Goal: Task Accomplishment & Management: Complete application form

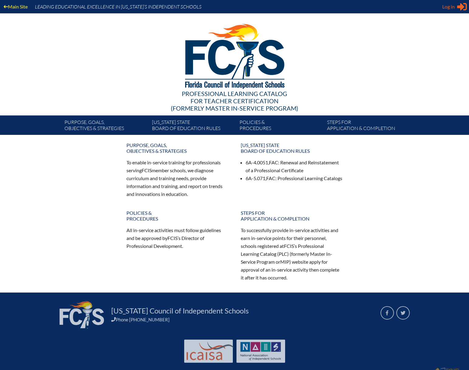
click at [456, 6] on div "Log in Close Sign in or register" at bounding box center [454, 7] width 25 height 10
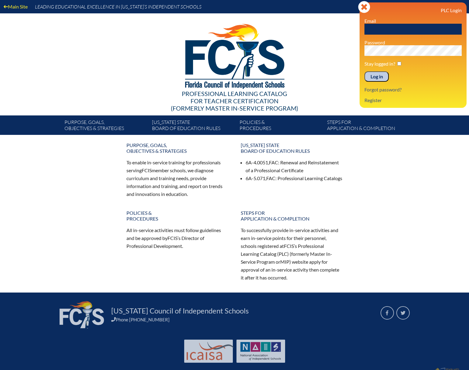
click at [424, 30] on input "text" at bounding box center [412, 29] width 97 height 11
type input "m"
type input "[EMAIL_ADDRESS][DOMAIN_NAME]"
click at [364, 71] on input "Log in" at bounding box center [376, 76] width 24 height 10
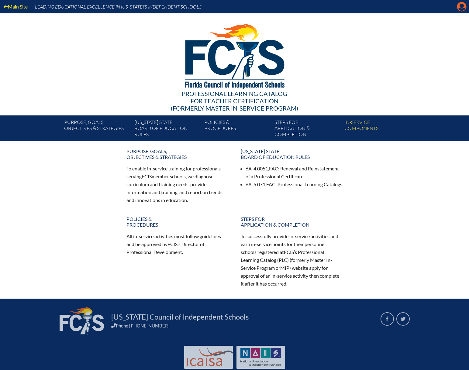
click at [461, 10] on icon "Manage account" at bounding box center [462, 7] width 10 height 10
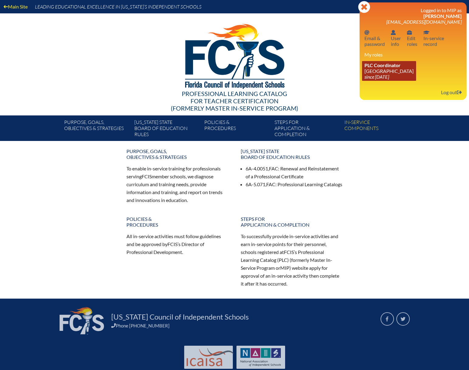
click at [389, 68] on link "PLC Coordinator Oak Hall School since 2019 Jan 11" at bounding box center [389, 71] width 54 height 20
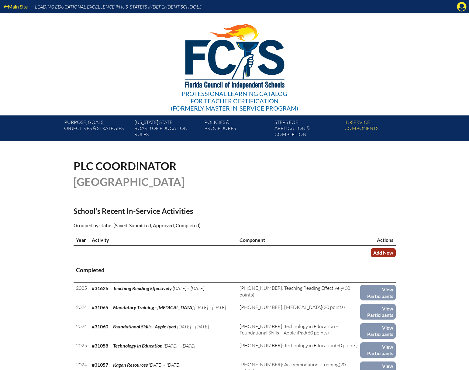
click at [374, 249] on link "Add New" at bounding box center [383, 252] width 25 height 9
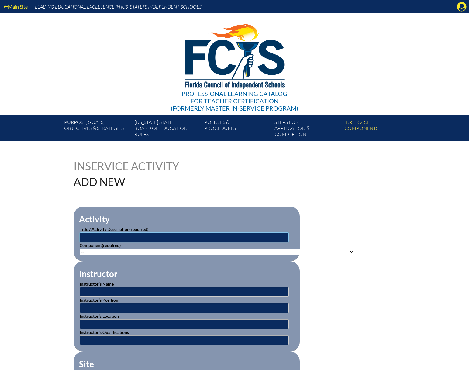
click at [112, 237] on input "text" at bounding box center [184, 237] width 209 height 10
type input "Active Shooter Training"
click at [81, 253] on select"]"] "-- 1-000-001: Appropriate Art Activities 1-000-002: Concept and Art Process for…" at bounding box center [217, 252] width 275 height 6
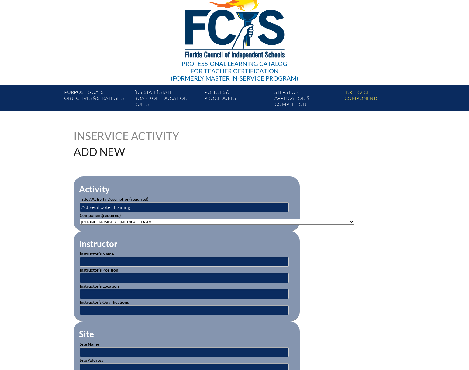
scroll to position [30, 0]
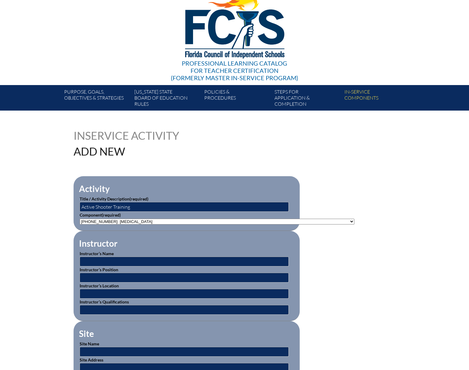
click at [257, 220] on select"]"] "-- 1-000-001: Appropriate Art Activities 1-000-002: Concept and Art Process for…" at bounding box center [217, 222] width 275 height 6
select select"]"] "93412"
click at [80, 219] on select"]"] "-- 1-000-001: Appropriate Art Activities 1-000-002: Concept and Art Process for…" at bounding box center [217, 222] width 275 height 6
click at [136, 258] on input "text" at bounding box center [184, 262] width 209 height 10
type input "Nate Ellis"
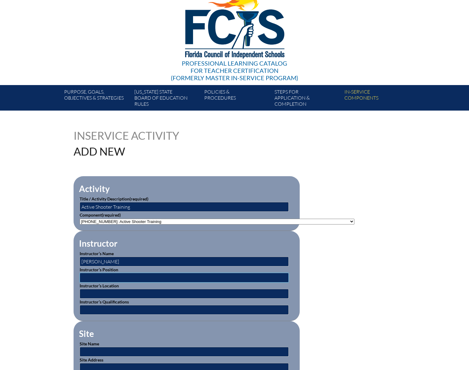
type input "S"
type input "Director of Security"
click at [116, 291] on input "text" at bounding box center [184, 294] width 209 height 10
type input "[GEOGRAPHIC_DATA]"
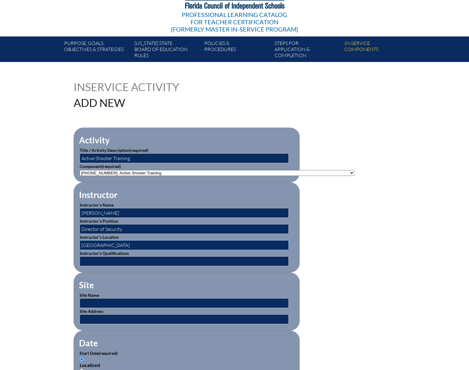
scroll to position [91, 0]
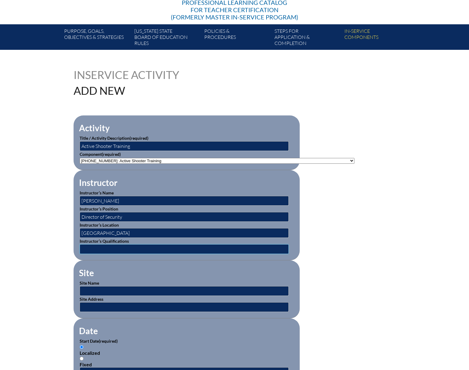
click at [115, 244] on input "text" at bounding box center [184, 249] width 209 height 10
type input "Retired Police Officer"
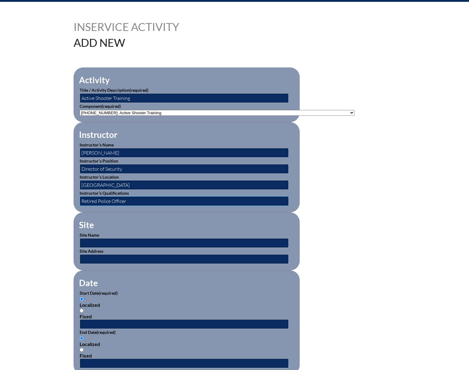
scroll to position [152, 0]
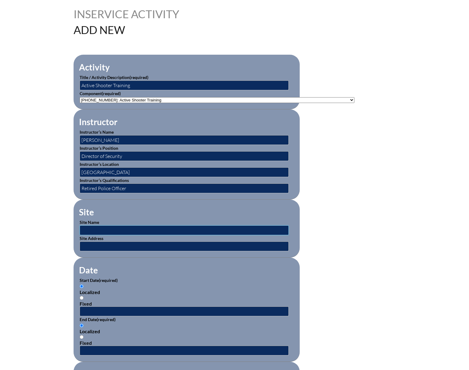
click at [98, 228] on input "text" at bounding box center [184, 230] width 209 height 10
type input "[GEOGRAPHIC_DATA]"
click at [114, 242] on input "text" at bounding box center [184, 247] width 209 height 10
type input "[STREET_ADDRESS]"
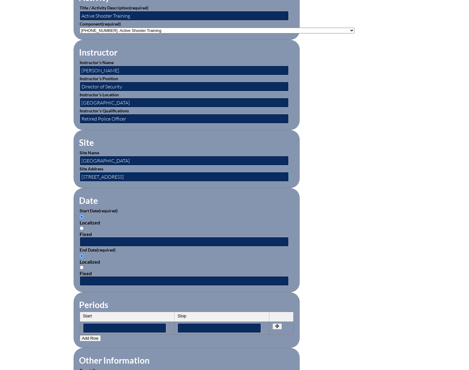
scroll to position [243, 0]
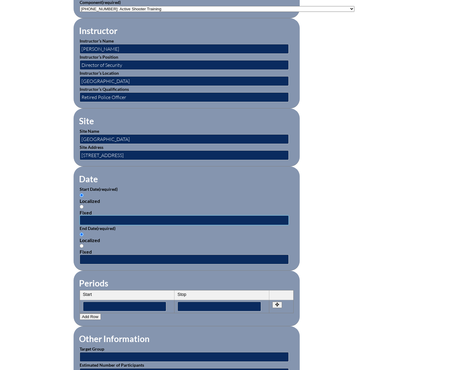
click at [85, 218] on input "text" at bounding box center [184, 220] width 209 height 10
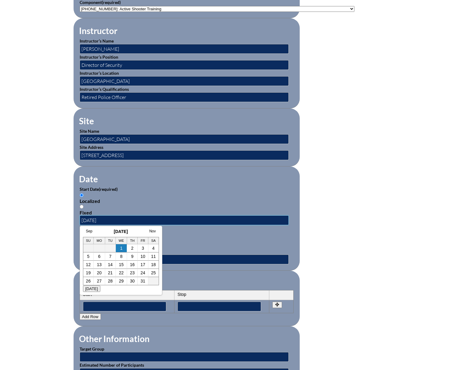
type input "2025-08-08"
click at [175, 259] on input "text" at bounding box center [184, 260] width 209 height 10
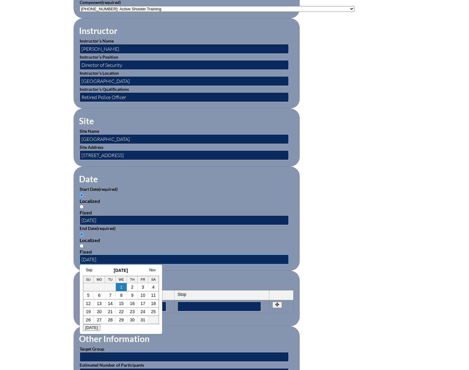
type input "2025-08-08"
click at [186, 271] on fieldset "Periods Start Stop No rows created Add new row Start Stop Start Stop" at bounding box center [187, 299] width 226 height 56
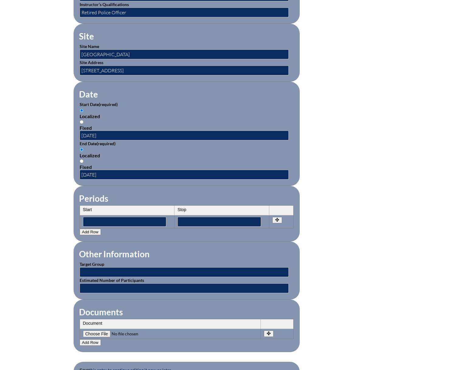
scroll to position [334, 0]
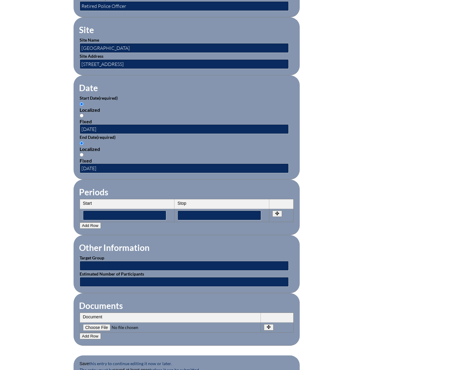
click at [99, 324] on input"] "file" at bounding box center [124, 327] width 83 height 7
type input"] "C:\fakepath\Tripp - Active Shooter Training.pdf"
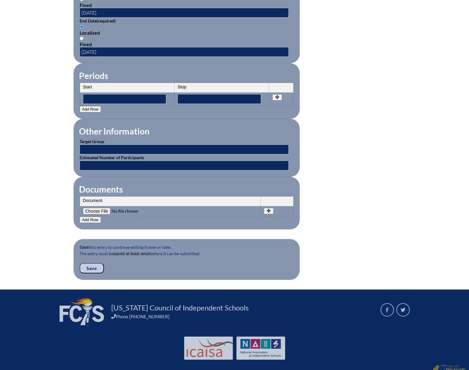
scroll to position [454, 0]
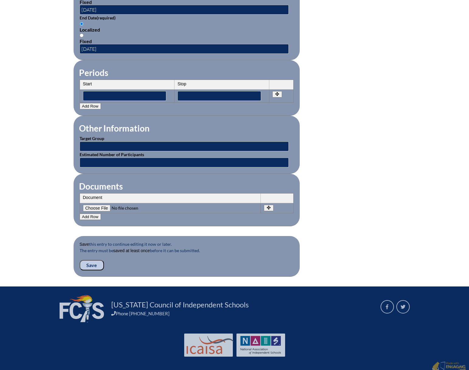
click at [94, 260] on input "Save" at bounding box center [92, 265] width 24 height 10
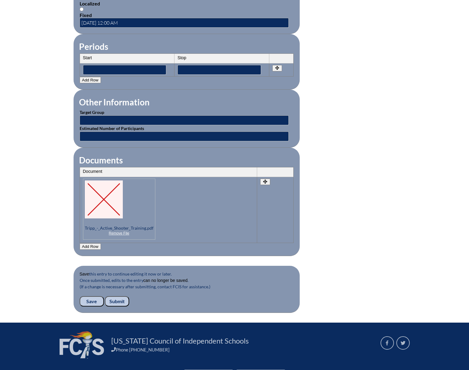
scroll to position [486, 0]
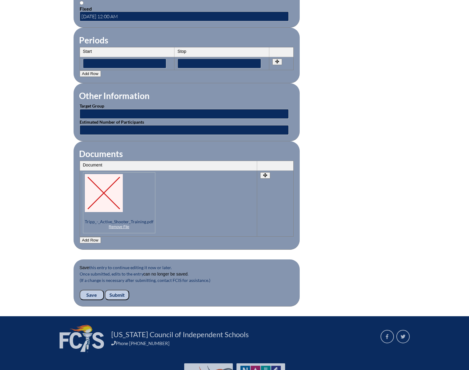
click at [119, 292] on input "Submit" at bounding box center [117, 295] width 24 height 10
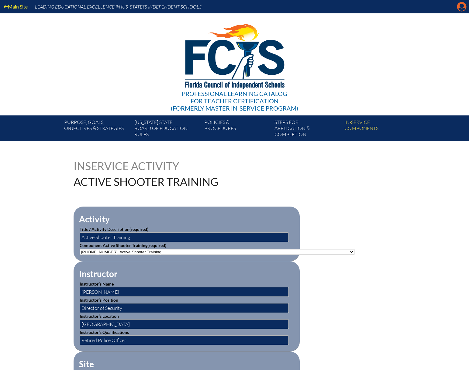
click at [459, 9] on icon "Manage account" at bounding box center [462, 7] width 10 height 10
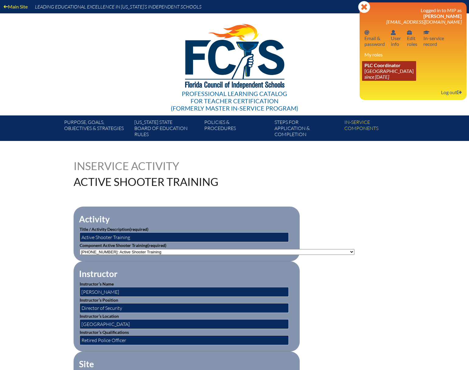
click at [381, 73] on link "PLC Coordinator Oak Hall School since 2019 Jan 11" at bounding box center [389, 71] width 54 height 20
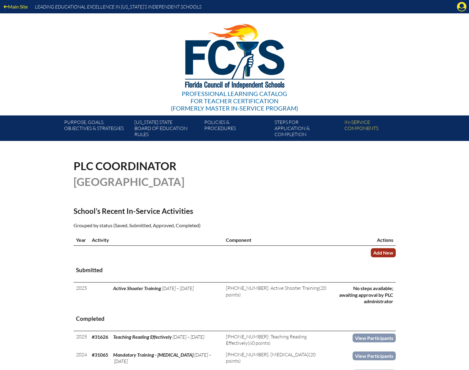
click at [377, 252] on link "Add New" at bounding box center [383, 252] width 25 height 9
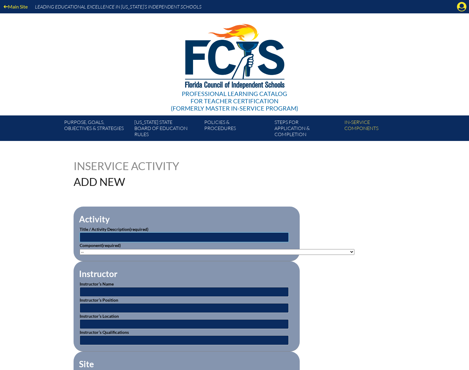
click at [104, 234] on input "text" at bounding box center [184, 237] width 209 height 10
type input "CPR"
click at [106, 250] on select"]"] "-- 1-000-001: Appropriate Art Activities 1-000-002: Concept and Art Process for…" at bounding box center [217, 252] width 275 height 6
select select"]"] "20477"
click at [80, 249] on select"]"] "-- 1-000-001: Appropriate Art Activities 1-000-002: Concept and Art Process for…" at bounding box center [217, 252] width 275 height 6
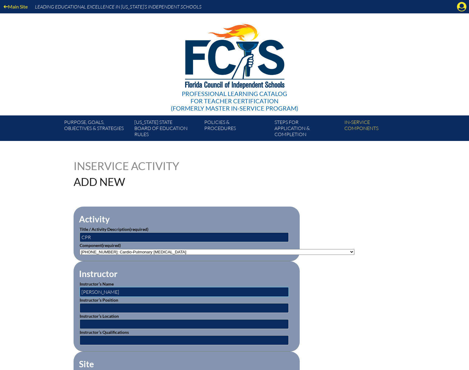
type input "Clay Gibbons"
type input "Instructor"
click at [119, 324] on input "text" at bounding box center [184, 324] width 209 height 10
type input "Oak Hall School"
click at [102, 339] on input "text" at bounding box center [184, 340] width 209 height 10
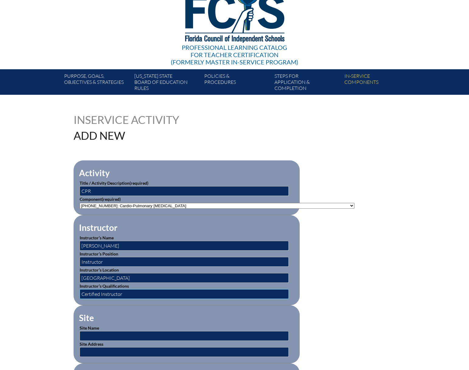
scroll to position [61, 0]
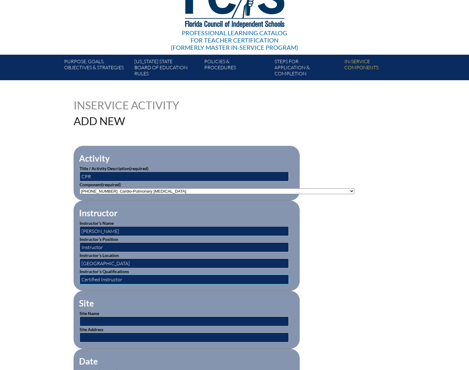
type input "Certified Instructor"
click at [97, 319] on input "text" at bounding box center [184, 322] width 209 height 10
type input "Oak Hall School"
click at [104, 335] on input "text" at bounding box center [184, 338] width 209 height 10
type input "1700 SW 75th St Gainesville FL 32607"
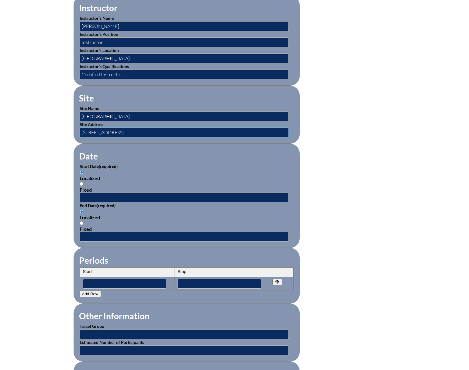
scroll to position [274, 0]
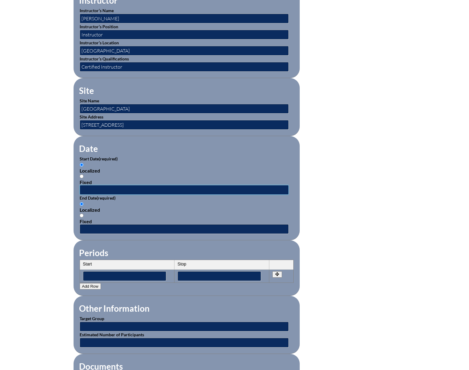
click at [105, 188] on input "text" at bounding box center [184, 190] width 209 height 10
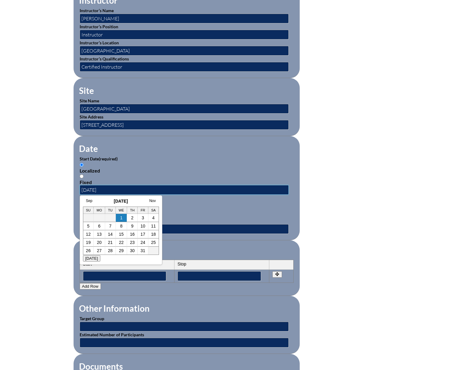
type input "2025-08-26"
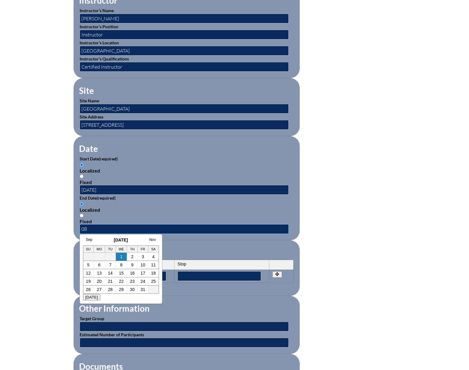
type input "0"
type input "2025-08-26"
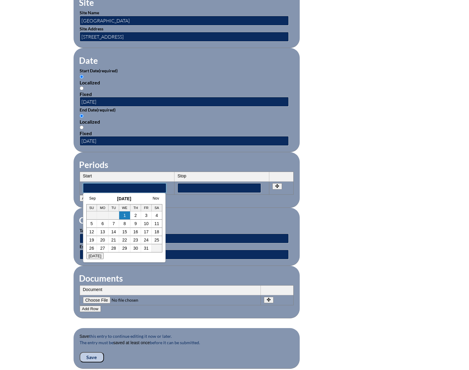
scroll to position [365, 0]
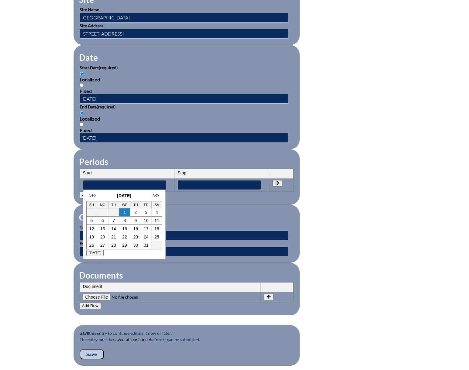
click at [197, 272] on fieldset "Documents Document No rows created Add new row Document Remove File Undo Remove…" at bounding box center [187, 289] width 226 height 53
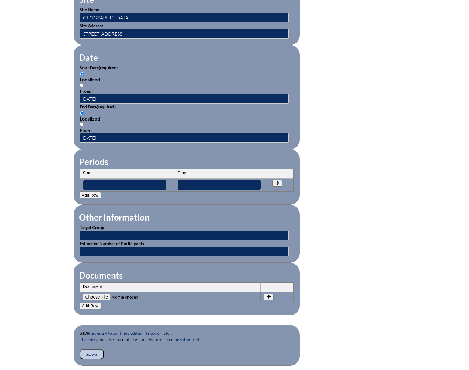
click at [99, 294] on input"] "file" at bounding box center [124, 297] width 83 height 7
type input"] "C:\fakepath\Tripp - CPR 2025.pdf"
click at [98, 349] on input "Save" at bounding box center [92, 354] width 24 height 10
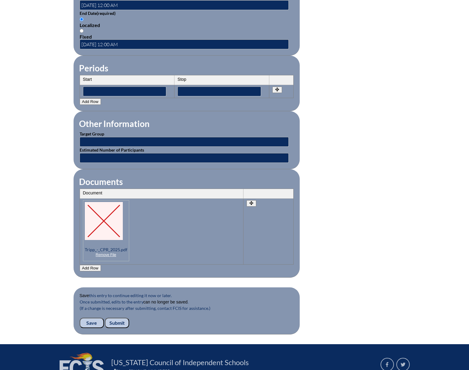
scroll to position [516, 0]
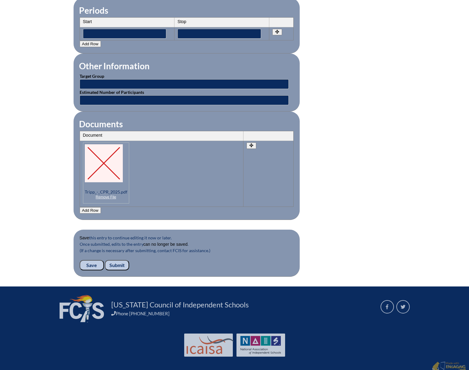
click at [110, 260] on input "Submit" at bounding box center [117, 265] width 24 height 10
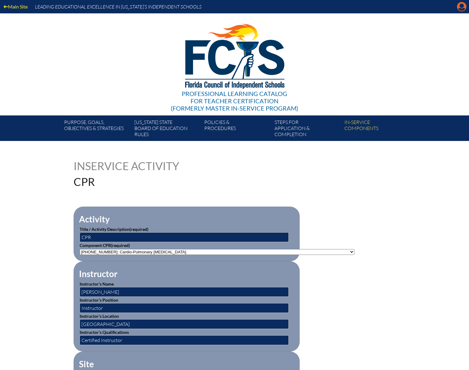
click at [461, 7] on icon "Manage account" at bounding box center [462, 7] width 10 height 10
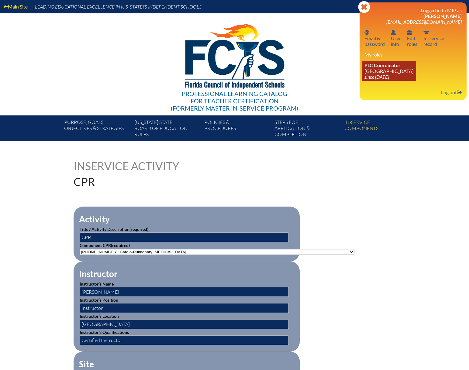
click at [377, 72] on link "PLC Coordinator Oak Hall School since 2019 Jan 11" at bounding box center [389, 71] width 54 height 20
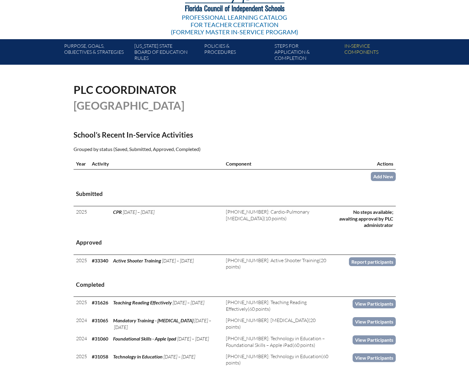
scroll to position [91, 0]
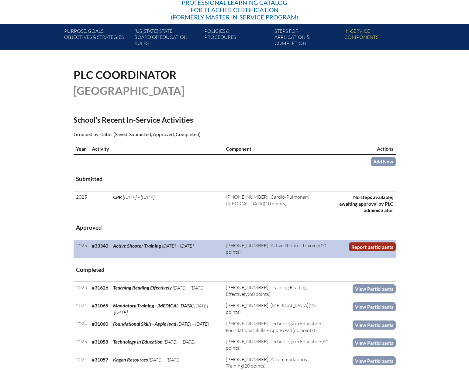
click at [374, 246] on link "Report participants" at bounding box center [372, 247] width 47 height 9
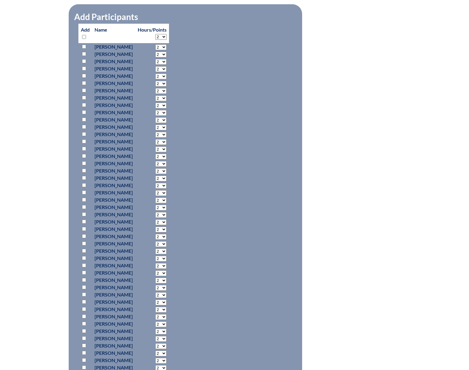
scroll to position [304, 0]
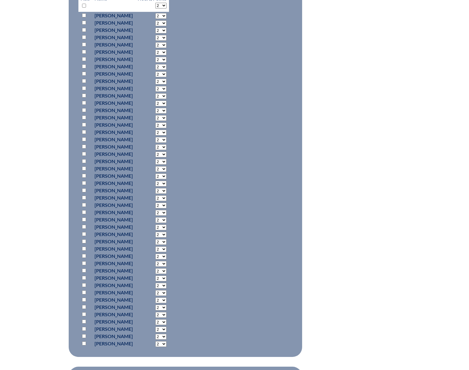
click at [84, 313] on input "checkbox" at bounding box center [84, 314] width 4 height 4
checkbox input "true"
click at [167, 313] on select "2 3 4 5 6 7 8 9 10 11 12 13 14 15 16 17 18 19 20 0" at bounding box center [160, 315] width 11 height 6
click at [167, 312] on select "2 3 4 5 6 7 8 9 10 11 12 13 14 15 16 17 18 19 20 0" at bounding box center [160, 315] width 11 height 6
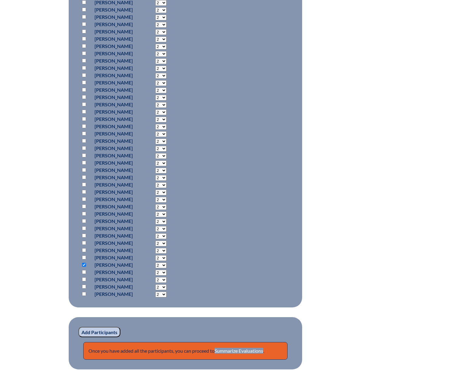
scroll to position [365, 0]
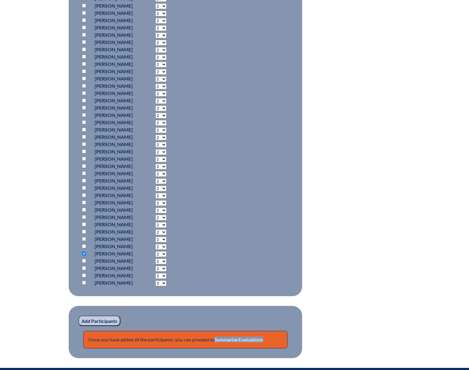
click at [104, 321] on input "Add Participants" at bounding box center [99, 321] width 42 height 10
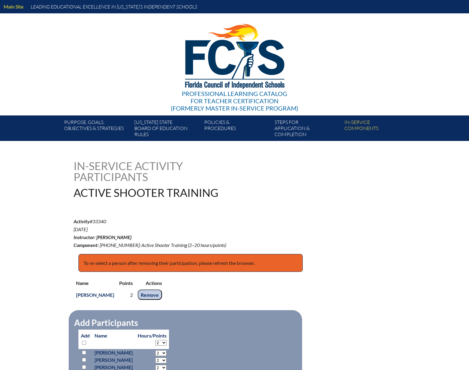
scroll to position [398, 0]
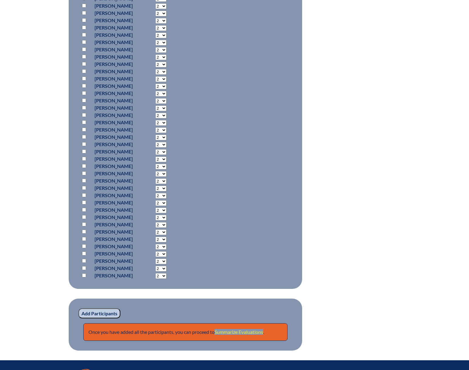
click at [229, 331] on link "Summarize Evaluations" at bounding box center [239, 332] width 49 height 6
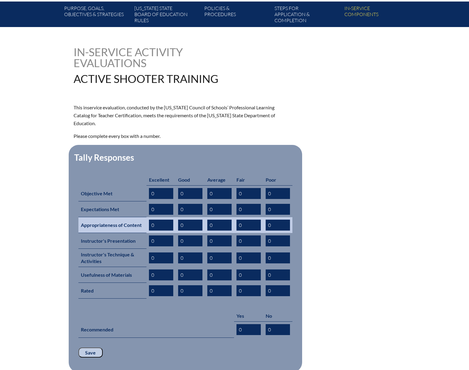
scroll to position [122, 0]
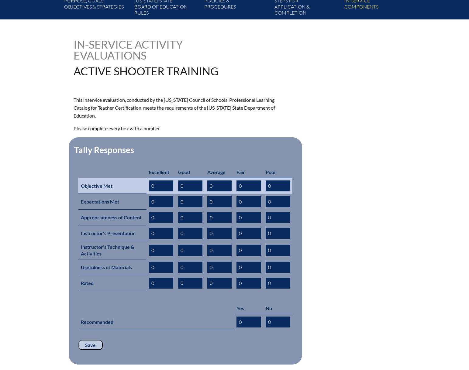
drag, startPoint x: 156, startPoint y: 178, endPoint x: 138, endPoint y: 176, distance: 17.8
click at [138, 178] on tr "Objective Met 0 0 0 0 0" at bounding box center [185, 186] width 214 height 16
type input "1"
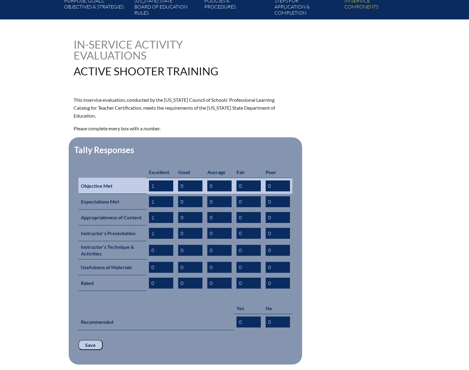
type input "1"
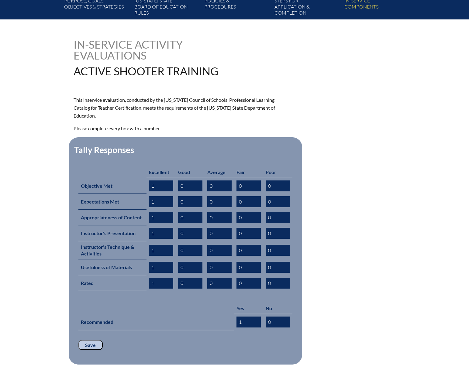
click at [87, 340] on input "Save" at bounding box center [90, 345] width 24 height 10
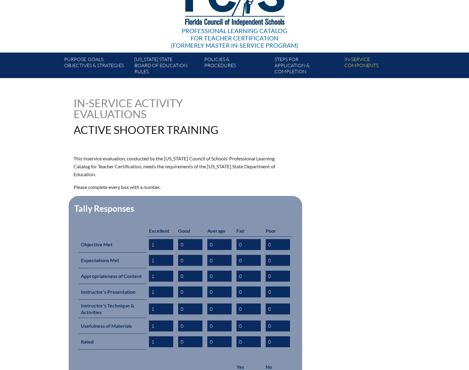
scroll to position [182, 0]
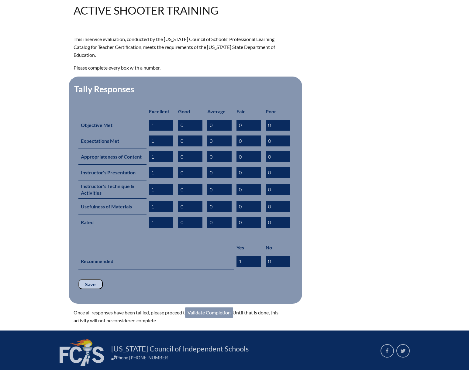
click at [216, 308] on link "Validate Completion" at bounding box center [209, 313] width 48 height 10
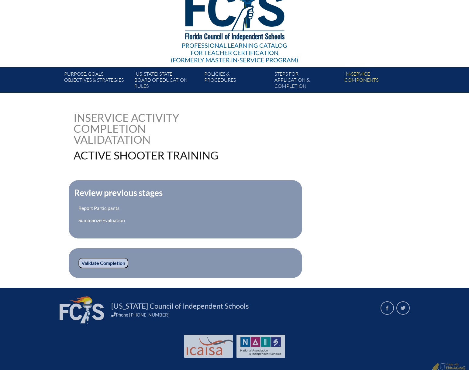
scroll to position [53, 0]
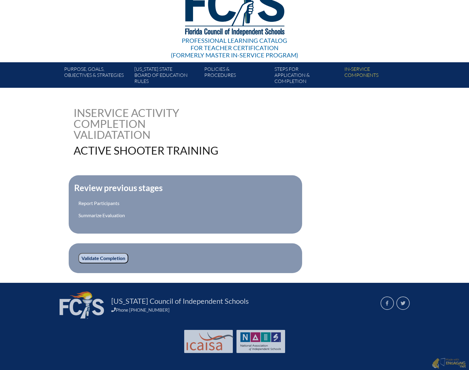
click at [110, 256] on input "Validate Completion" at bounding box center [103, 258] width 50 height 10
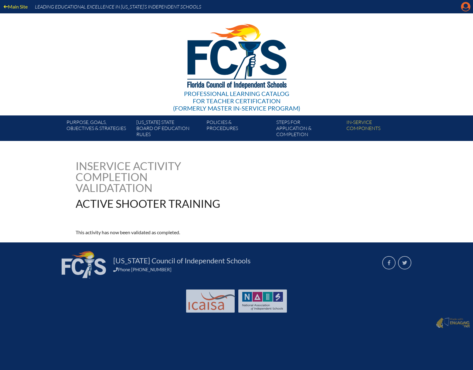
click at [467, 9] on icon "Manage account" at bounding box center [466, 7] width 10 height 10
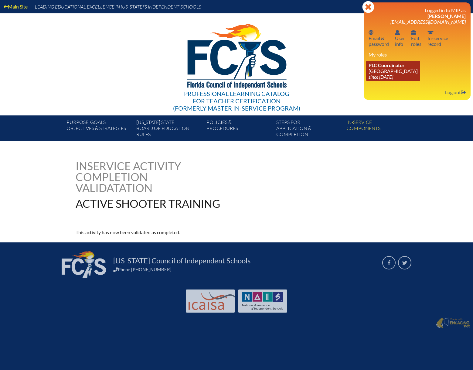
click at [379, 77] on icon "since [DATE]" at bounding box center [381, 77] width 25 height 6
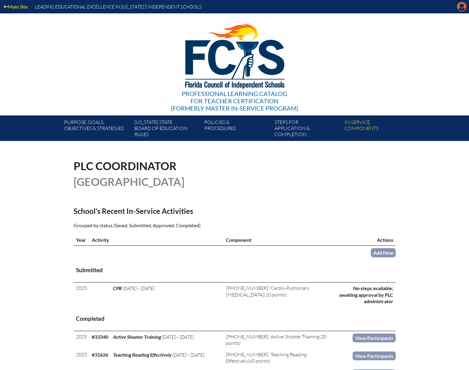
click at [459, 6] on icon at bounding box center [461, 6] width 9 height 9
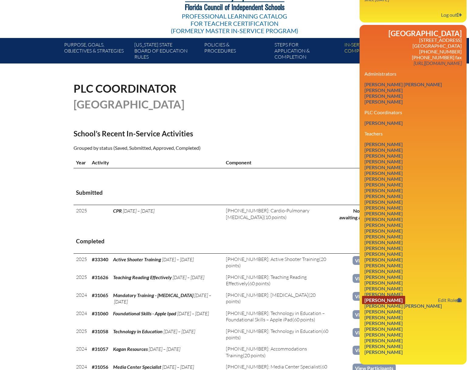
scroll to position [91, 0]
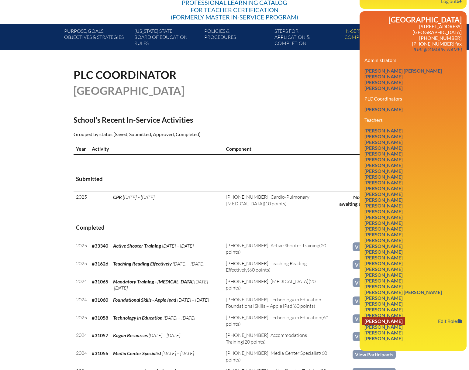
click at [397, 319] on link "Danielle Tripp" at bounding box center [383, 321] width 43 height 8
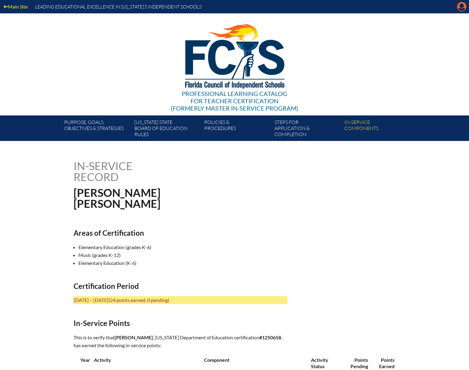
click at [463, 9] on icon "Manage account" at bounding box center [462, 7] width 10 height 10
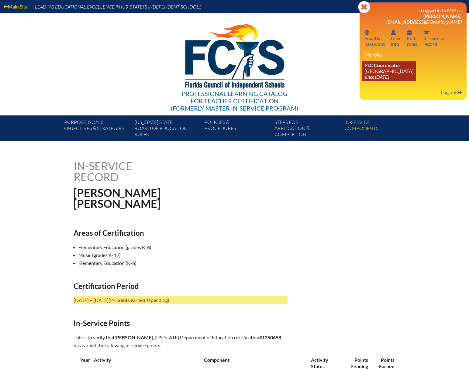
click at [383, 75] on icon "since [DATE]" at bounding box center [376, 77] width 25 height 6
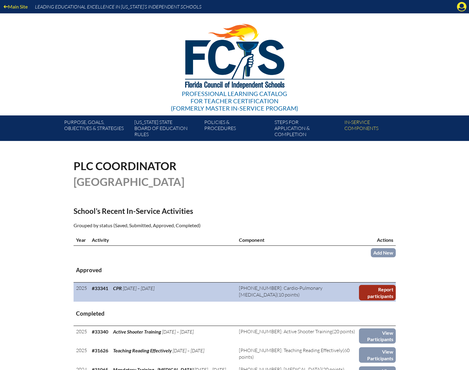
click at [387, 295] on link "Report participants" at bounding box center [377, 292] width 37 height 15
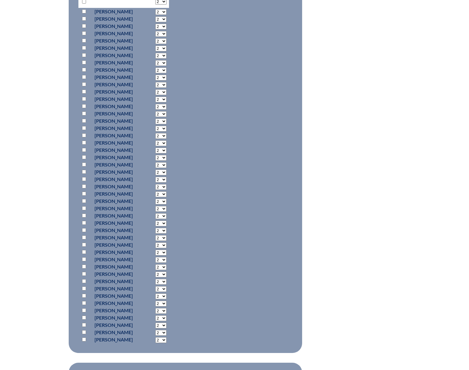
scroll to position [365, 0]
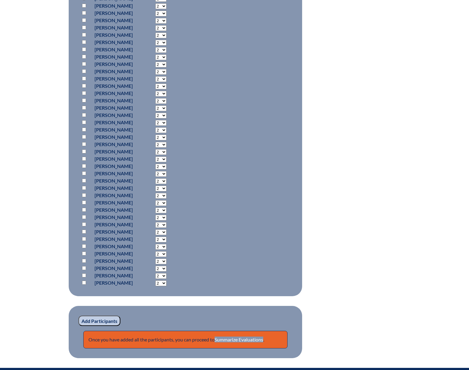
click at [85, 252] on input "checkbox" at bounding box center [84, 254] width 4 height 4
checkbox input "true"
click at [167, 252] on select "2 3 4 5 6 7 8 9 10 0" at bounding box center [160, 254] width 11 height 6
select select "10"
click at [167, 251] on select "2 3 4 5 6 7 8 9 10 0" at bounding box center [160, 254] width 11 height 6
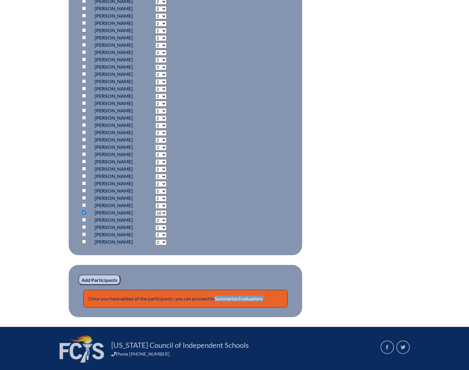
scroll to position [450, 0]
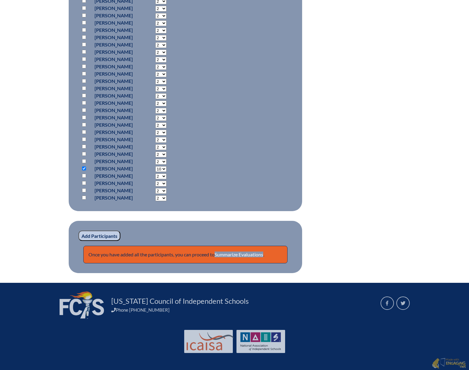
click at [96, 236] on input "Add Participants" at bounding box center [99, 236] width 42 height 10
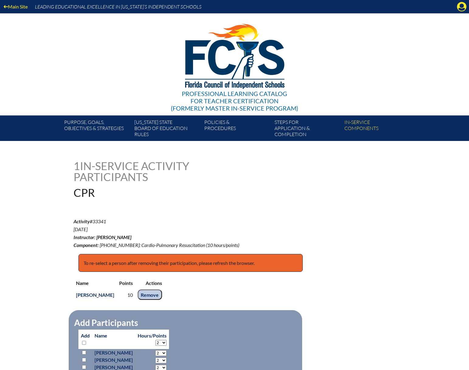
scroll to position [476, 0]
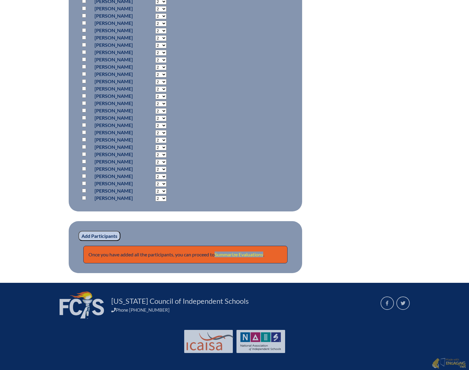
click at [239, 254] on link "Summarize Evaluations" at bounding box center [239, 255] width 49 height 6
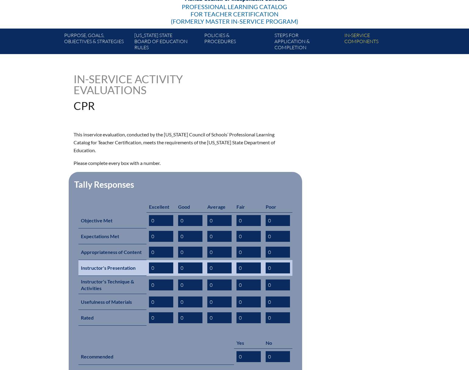
scroll to position [91, 0]
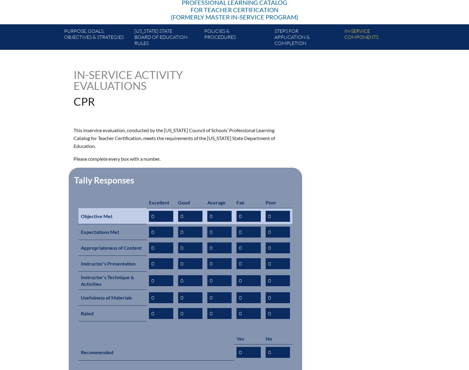
drag, startPoint x: 158, startPoint y: 208, endPoint x: 146, endPoint y: 207, distance: 12.2
click at [146, 208] on td "0" at bounding box center [160, 216] width 29 height 16
type input "1"
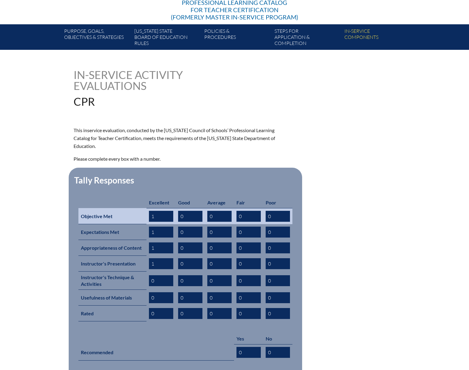
type input "1"
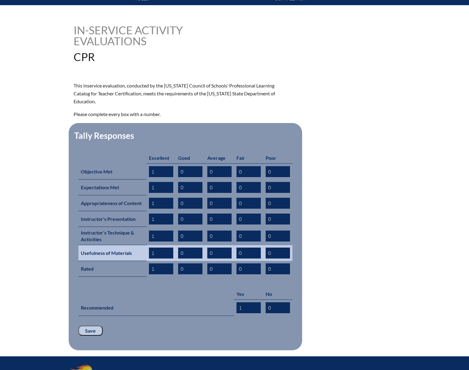
scroll to position [152, 0]
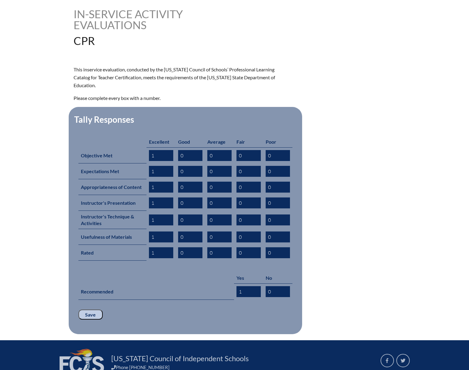
click at [87, 310] on input "Save" at bounding box center [90, 315] width 24 height 10
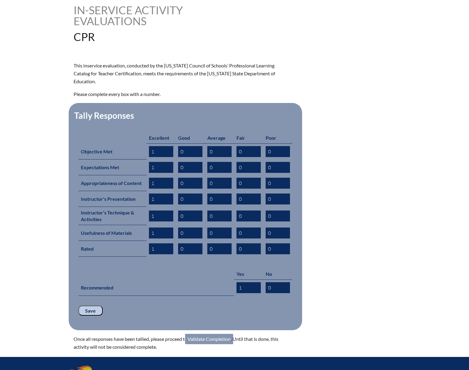
scroll to position [182, 0]
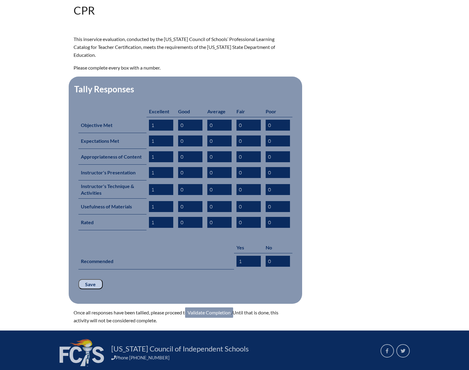
click at [209, 308] on link "Validate Completion" at bounding box center [209, 313] width 48 height 10
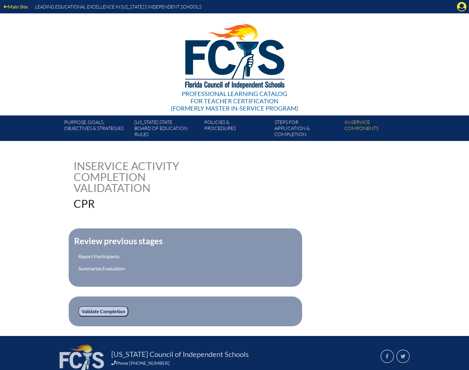
click at [104, 309] on input "Validate Completion" at bounding box center [103, 311] width 50 height 10
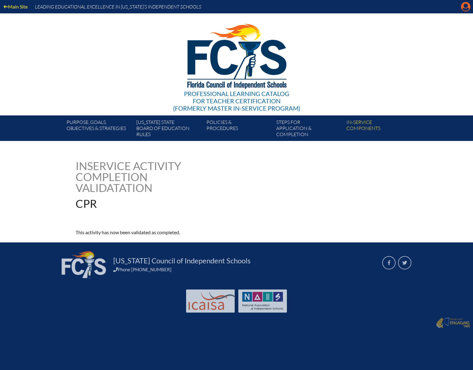
click at [465, 8] on icon at bounding box center [466, 6] width 9 height 9
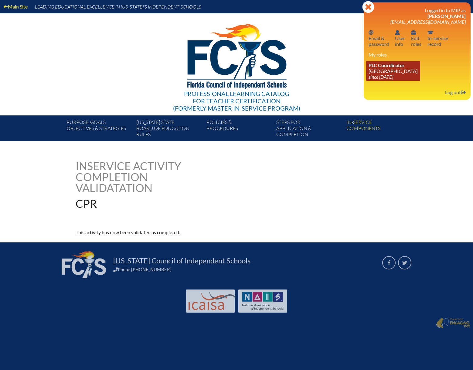
click at [387, 76] on icon "since [DATE]" at bounding box center [381, 77] width 25 height 6
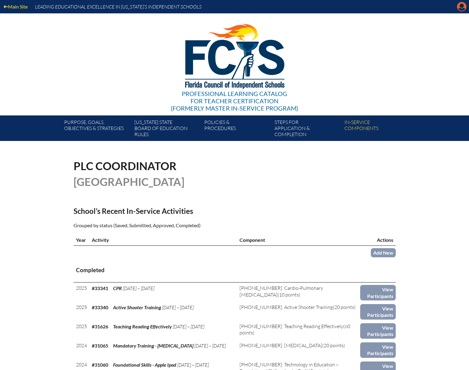
click at [462, 7] on icon "Manage account" at bounding box center [462, 7] width 10 height 10
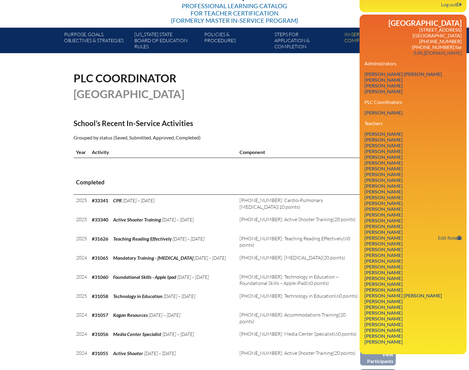
scroll to position [152, 0]
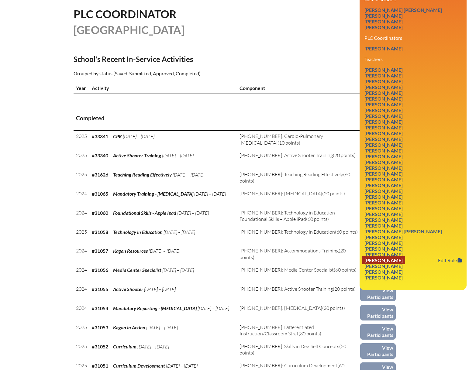
click at [385, 261] on link "Danielle Tripp" at bounding box center [383, 260] width 43 height 8
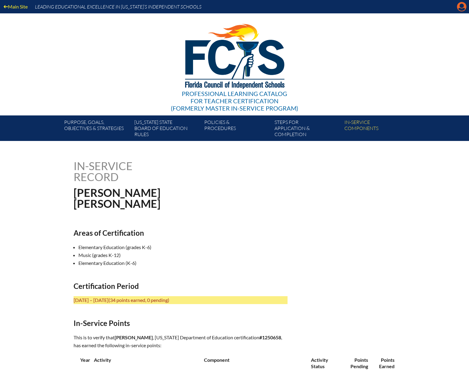
click at [463, 7] on icon at bounding box center [461, 6] width 9 height 9
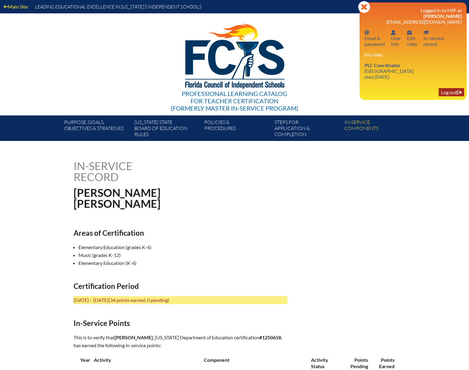
click at [451, 92] on link "Log out Log out" at bounding box center [452, 92] width 26 height 8
